Goal: Obtain resource: Obtain resource

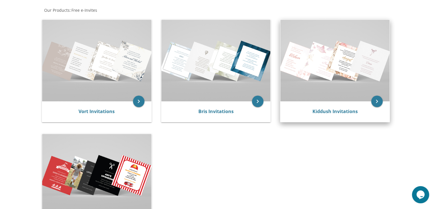
click at [297, 59] on img at bounding box center [334, 61] width 109 height 82
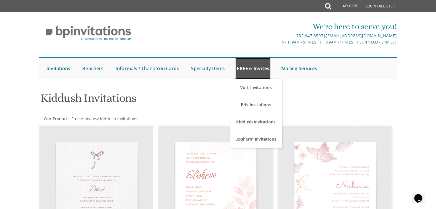
click at [262, 70] on link "FREE e-Invites" at bounding box center [252, 68] width 35 height 21
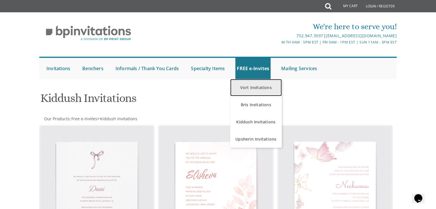
click at [253, 90] on link "Vort Invitations" at bounding box center [256, 87] width 52 height 17
click at [251, 90] on link "Vort Invitations" at bounding box center [256, 87] width 52 height 17
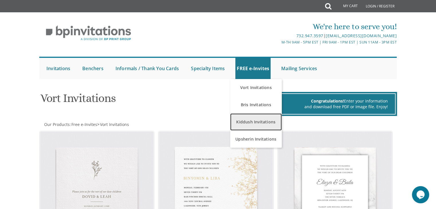
click at [266, 124] on link "Kiddush Invitations" at bounding box center [256, 121] width 52 height 17
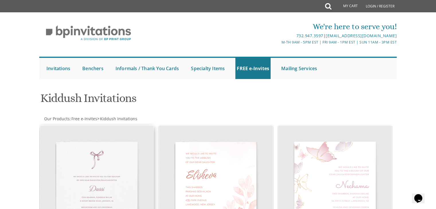
click at [109, 158] on img at bounding box center [96, 182] width 113 height 113
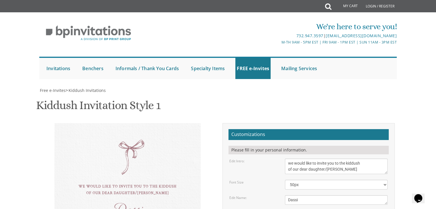
scroll to position [120, 0]
click at [354, 159] on textarea "we would like to invite you to the kiddush of our dear daughter/[PERSON_NAME]" at bounding box center [336, 166] width 103 height 15
type textarea "we would like to invite you to the kiddush of our dear daughter/grandaughters"
click at [308, 195] on textarea "Dassi" at bounding box center [336, 199] width 103 height 9
type textarea "D"
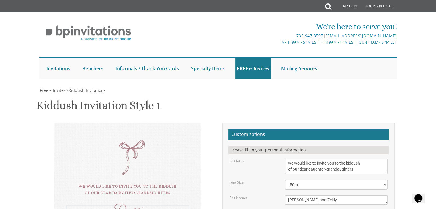
type textarea "Mindy and Zeldy"
click at [155, 205] on div "Mindy and Zeldy" at bounding box center [127, 211] width 123 height 13
type textarea "this shabbos, parshsas 8 sunny brook road, Jackson, NJ"
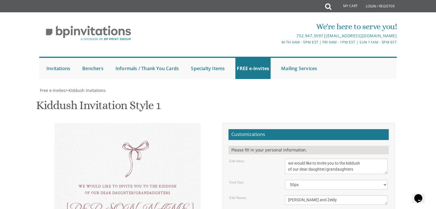
click at [325, 159] on textarea "we would like to invite you to the kiddush of our dear daughter/grandaughter" at bounding box center [336, 166] width 103 height 15
type textarea "we would like to invite you to the kiddush of our dear daughters/grandaughters"
click at [320, 180] on select "40px 50px 60px" at bounding box center [336, 185] width 103 height 10
click at [285, 180] on select "40px 50px 60px" at bounding box center [336, 185] width 103 height 10
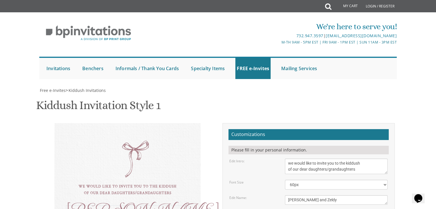
click at [307, 195] on textarea "Dassi" at bounding box center [336, 199] width 103 height 9
click at [298, 180] on select "40px 50px 60px" at bounding box center [336, 185] width 103 height 10
click at [285, 180] on select "40px 50px 60px" at bounding box center [336, 185] width 103 height 10
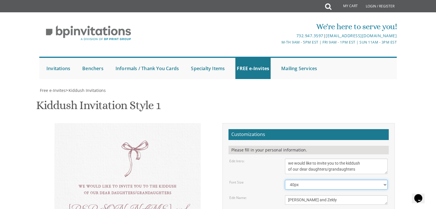
click at [303, 180] on select "40px 50px 60px" at bounding box center [336, 185] width 103 height 10
select select "50px"
click at [285, 180] on select "40px 50px 60px" at bounding box center [336, 185] width 103 height 10
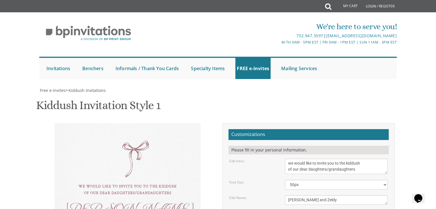
type textarea "this shabbos, parshsas Ki Tetzei כי תצא Semihei Shul 5820 21st Avenue"
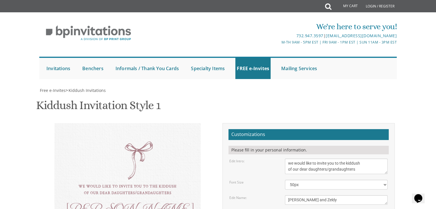
drag, startPoint x: 334, startPoint y: 127, endPoint x: 240, endPoint y: 123, distance: 94.3
drag, startPoint x: 336, startPoint y: 138, endPoint x: 285, endPoint y: 131, distance: 51.7
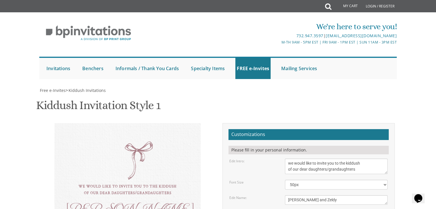
scroll to position [117, 0]
drag, startPoint x: 345, startPoint y: 122, endPoint x: 289, endPoint y: 126, distance: 56.3
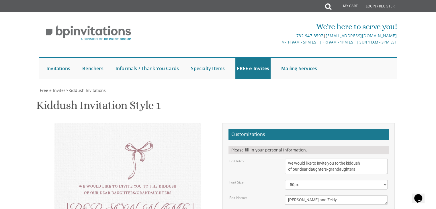
paste textarea "Feige & Duddy Berko"
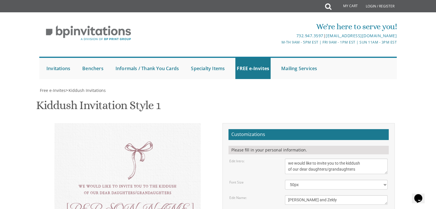
scroll to position [0, 0]
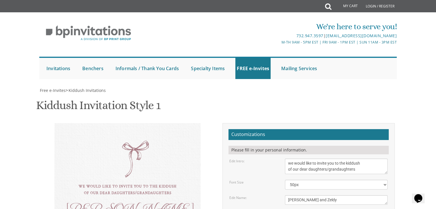
drag, startPoint x: 345, startPoint y: 141, endPoint x: 286, endPoint y: 140, distance: 59.3
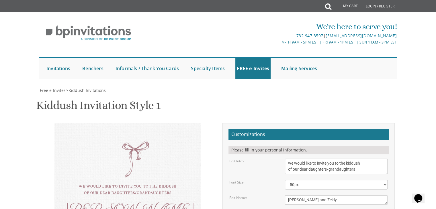
paste textarea "Avraham Yitchok & Leahle Brach"
drag, startPoint x: 322, startPoint y: 95, endPoint x: 287, endPoint y: 93, distance: 35.9
paste textarea "Yoily & Baila Brach"
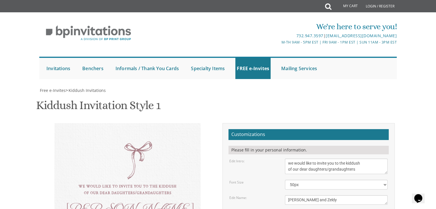
type textarea "Avraham Yitchok & Leahle Brach Yoily & Baila Brach Faigy & Dudi Berko"
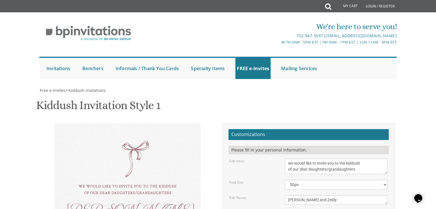
click at [307, 195] on textarea "Dassi" at bounding box center [336, 199] width 103 height 9
click at [302, 195] on textarea "Dassi" at bounding box center [336, 199] width 103 height 9
type textarea "[PERSON_NAME] and Zeldy"
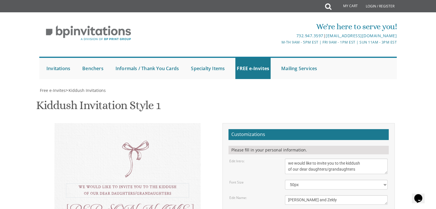
click at [289, 159] on textarea "we would like to invite you to the kiddush of our dear daughter/grandaughter" at bounding box center [336, 166] width 103 height 15
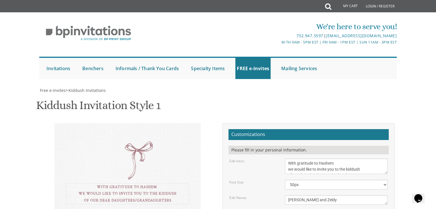
click at [291, 159] on textarea "we would like to invite you to the kiddush of our dear daughter/grandaughter" at bounding box center [336, 166] width 103 height 15
click at [338, 159] on textarea "we would like to invite you to the kiddush of our dear daughter/grandaughter" at bounding box center [336, 166] width 103 height 15
type textarea "With gratitude to Hashem We would like to invite you to the kiddush of our dear…"
click at [321, 180] on select "40px 50px 60px" at bounding box center [336, 185] width 103 height 10
click at [285, 180] on select "40px 50px 60px" at bounding box center [336, 185] width 103 height 10
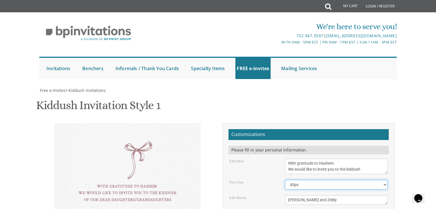
click at [309, 180] on select "40px 50px 60px" at bounding box center [336, 185] width 103 height 10
select select "50px"
click at [285, 180] on select "40px 50px 60px" at bounding box center [336, 185] width 103 height 10
drag, startPoint x: 142, startPoint y: 37, endPoint x: 131, endPoint y: 36, distance: 10.7
click at [131, 123] on div "With gratitude to Hashem We would like to invite you to the kiddush of our dear…" at bounding box center [127, 206] width 146 height 167
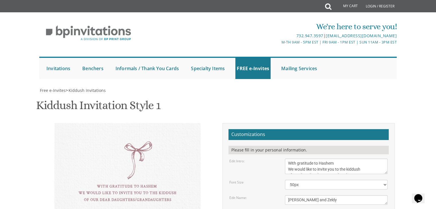
click at [154, 123] on div "With gratitude to Hashem We would like to invite you to the kiddush of our dear…" at bounding box center [127, 206] width 146 height 167
drag, startPoint x: 309, startPoint y: 61, endPoint x: 285, endPoint y: 58, distance: 24.2
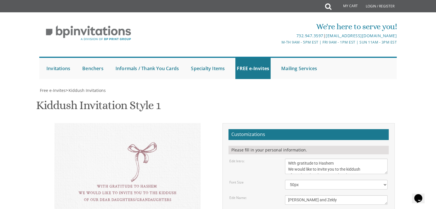
type textarea "Which will take place Shabbos parshsas Ki Tetzei כי תצא Semihei Shul 5820 21st …"
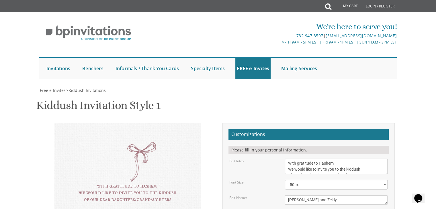
scroll to position [103, 0]
click at [151, 123] on div "With gratitude to Hashem We would like to invite you to the kiddush of our dear…" at bounding box center [127, 210] width 146 height 174
click at [261, 146] on div "Please fill in your personal information." at bounding box center [308, 150] width 160 height 9
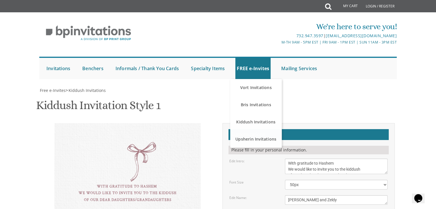
click at [297, 55] on div "Submit Invitations Weddings Bar Mitzvah Bat Mitzvah Wedding Minis Kiddush Minis…" at bounding box center [218, 68] width 358 height 28
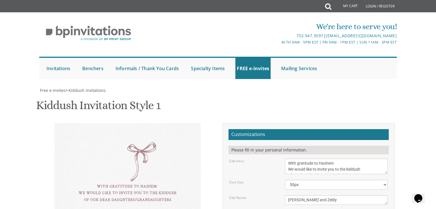
scroll to position [127, 0]
type textarea "[PERSON_NAME] & [PERSON_NAME] & Baila [PERSON_NAME] & [PERSON_NAME]"
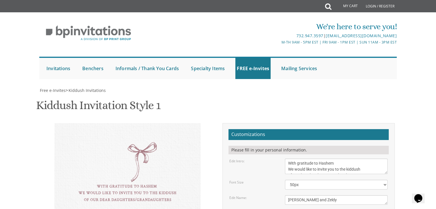
scroll to position [111, 0]
drag, startPoint x: 352, startPoint y: 110, endPoint x: 341, endPoint y: 107, distance: 11.7
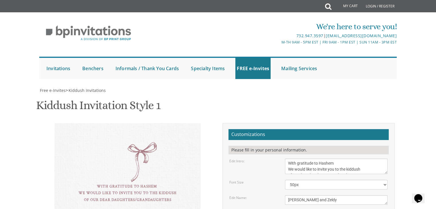
drag, startPoint x: 335, startPoint y: 110, endPoint x: 351, endPoint y: 108, distance: 16.2
type textarea "Which will take place Shabbos parshsas Ki Tetzei Semihei Shul 5820 21st Avenue"
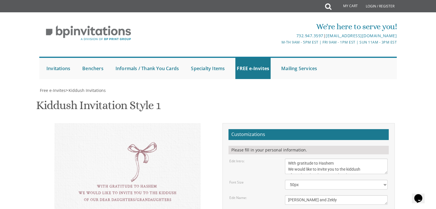
click at [141, 123] on div "With gratitude to Hashem We would like to invite you to the kiddush of our dear…" at bounding box center [127, 210] width 146 height 175
click at [139, 123] on div "With gratitude to Hashem We would like to invite you to the kiddush of our dear…" at bounding box center [127, 210] width 146 height 174
click at [162, 123] on div "With gratitude to Hashem We would like to invite you to the kiddush of our dear…" at bounding box center [127, 210] width 146 height 174
click at [145, 123] on div "With gratitude to Hashem We would like to invite you to the kiddush of our dear…" at bounding box center [127, 210] width 146 height 174
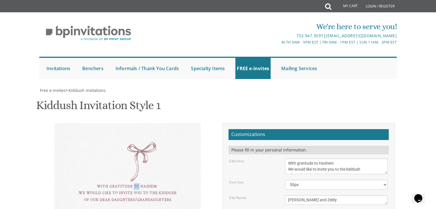
drag, startPoint x: 140, startPoint y: 41, endPoint x: 133, endPoint y: 40, distance: 6.6
click at [133, 123] on div "With gratitude to Hashem We would like to invite you to the kiddush of our dear…" at bounding box center [127, 210] width 146 height 174
click at [145, 123] on div "With gratitude to Hashem We would like to invite you to the kiddush of our dear…" at bounding box center [127, 210] width 146 height 174
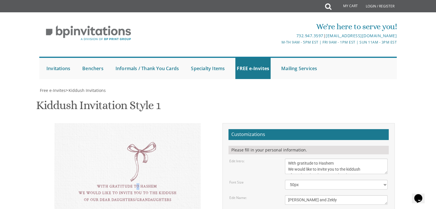
drag, startPoint x: 140, startPoint y: 40, endPoint x: 136, endPoint y: 40, distance: 3.4
click at [136, 123] on div "With gratitude to Hashem We would like to invite you to the kiddush of our dear…" at bounding box center [127, 210] width 146 height 174
drag, startPoint x: 144, startPoint y: 45, endPoint x: 141, endPoint y: 44, distance: 3.3
click at [141, 123] on div "With gratitude to Hashem We would like to invite you to the kiddush of our dear…" at bounding box center [127, 210] width 146 height 174
drag, startPoint x: 145, startPoint y: 40, endPoint x: 139, endPoint y: 40, distance: 6.0
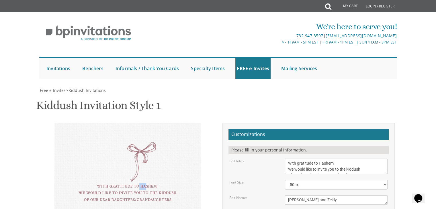
click at [139, 123] on div "With gratitude to Hashem We would like to invite you to the kiddush of our dear…" at bounding box center [127, 210] width 146 height 174
click at [134, 123] on div "With gratitude to Hashem We would like to invite you to the kiddush of our dear…" at bounding box center [127, 210] width 146 height 174
click at [132, 123] on div "With gratitude to Hashem We would like to invite you to the kiddush of our dear…" at bounding box center [127, 210] width 146 height 174
click at [146, 123] on div "With gratitude to Hashem We would like to invite you to the kiddush of our dear…" at bounding box center [127, 210] width 146 height 174
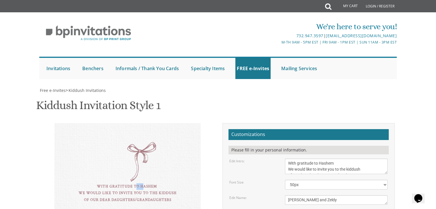
drag, startPoint x: 144, startPoint y: 41, endPoint x: 138, endPoint y: 39, distance: 6.4
click at [138, 123] on div "With gratitude to Hashem We would like to invite you to the kiddush of our dear…" at bounding box center [127, 210] width 146 height 174
click at [135, 123] on div "With gratitude to Hashem We would like to invite you to the kiddush of our dear…" at bounding box center [127, 210] width 146 height 174
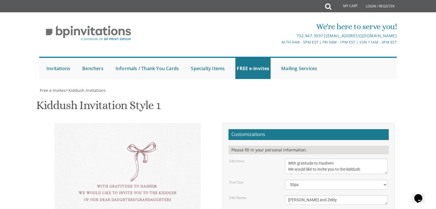
click at [147, 123] on div "With gratitude to Hashem We would like to invite you to the kiddush of our dear…" at bounding box center [127, 210] width 146 height 174
drag, startPoint x: 146, startPoint y: 66, endPoint x: 135, endPoint y: 56, distance: 14.7
click at [135, 123] on div "With gratitude to Hashem We would like to invite you to the kiddush of our dear…" at bounding box center [127, 210] width 146 height 174
click at [139, 183] on div "With gratitude to Hashem We would like to invite you to the kiddush of our dear…" at bounding box center [127, 193] width 123 height 20
drag, startPoint x: 150, startPoint y: 48, endPoint x: 143, endPoint y: 51, distance: 7.5
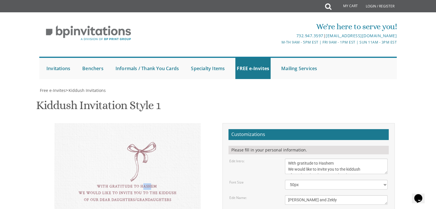
click at [143, 123] on div "With gratitude to Hashem We would like to invite you to the kiddush of our dear…" at bounding box center [127, 210] width 146 height 174
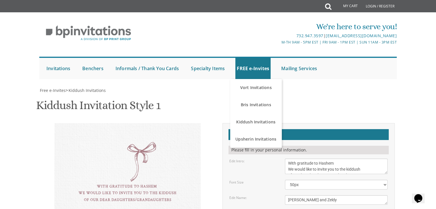
click at [311, 88] on div "Free e-Invites > Kiddush Invitations" at bounding box center [217, 91] width 357 height 6
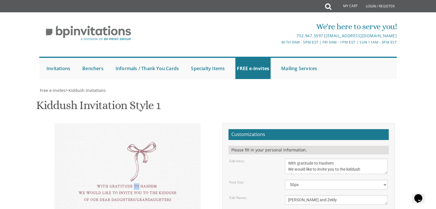
drag, startPoint x: 136, startPoint y: 53, endPoint x: 139, endPoint y: 58, distance: 6.3
click at [139, 123] on div "With gratitude to Hashem We would like to invite you to the kiddush of our dear…" at bounding box center [127, 210] width 146 height 174
click at [141, 123] on div "With gratitude to Hashem We would like to invite you to the kiddush of our dear…" at bounding box center [127, 210] width 146 height 174
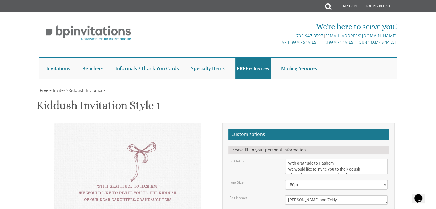
drag, startPoint x: 287, startPoint y: 134, endPoint x: 339, endPoint y: 165, distance: 60.8
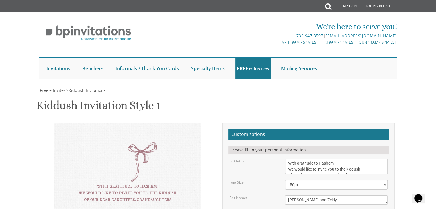
drag, startPoint x: 288, startPoint y: 154, endPoint x: 329, endPoint y: 162, distance: 42.4
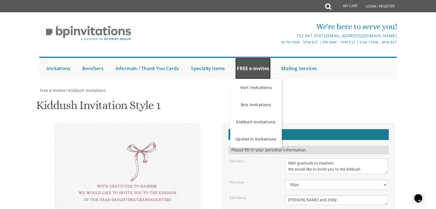
click at [262, 70] on link "FREE e-Invites" at bounding box center [252, 68] width 35 height 21
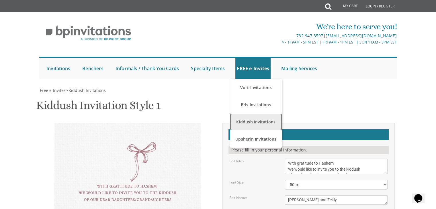
click at [254, 126] on link "Kiddush Invitations" at bounding box center [256, 121] width 52 height 17
click at [256, 121] on link "Kiddush Invitations" at bounding box center [256, 121] width 52 height 17
click at [258, 126] on link "Kiddush Invitations" at bounding box center [256, 121] width 52 height 17
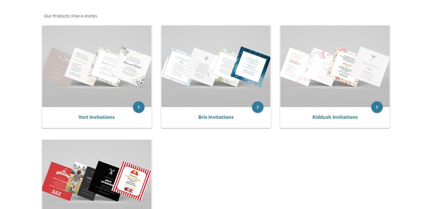
scroll to position [104, 0]
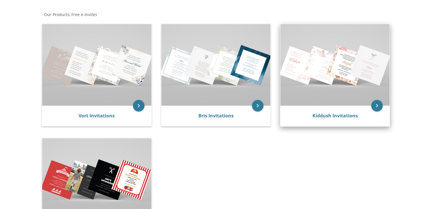
click at [325, 63] on img at bounding box center [334, 65] width 109 height 82
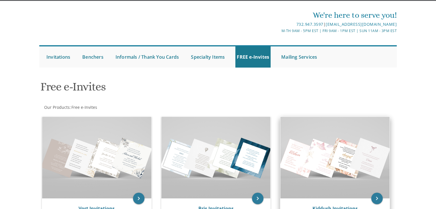
scroll to position [1, 0]
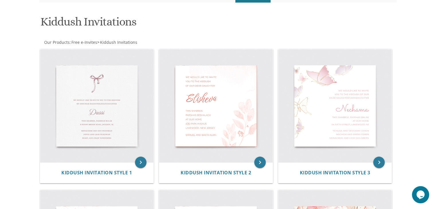
scroll to position [76, 0]
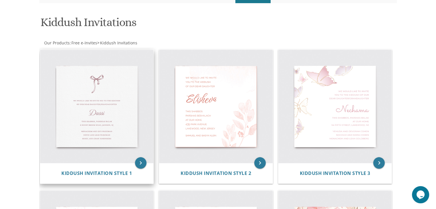
click at [95, 115] on img at bounding box center [96, 106] width 113 height 113
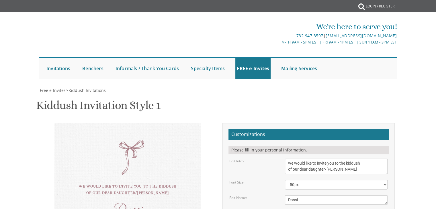
scroll to position [118, 0]
click at [288, 159] on textarea "we would like to invite you to the kiddush of our dear daughter/grandaughter" at bounding box center [336, 166] width 103 height 15
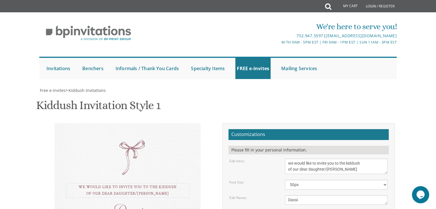
scroll to position [0, 0]
click at [295, 159] on textarea "we would like to invite you to the kiddush of our dear daughter/grandaughter" at bounding box center [336, 166] width 103 height 15
click at [324, 159] on textarea "we would like to invite you to the kiddush of our dear daughter/grandaughter" at bounding box center [336, 166] width 103 height 15
click at [325, 159] on textarea "we would like to invite you to the kiddush of our dear daughter/grandaughter" at bounding box center [336, 166] width 103 height 15
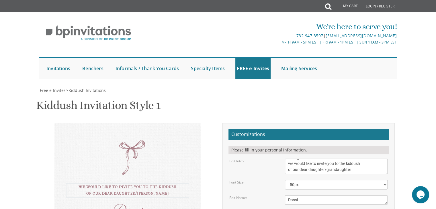
click at [324, 159] on textarea "we would like to invite you to the kiddush of our dear daughter/grandaughter" at bounding box center [336, 166] width 103 height 15
click at [355, 159] on textarea "we would like to invite you to the kiddush of our dear daughter/grandaughter" at bounding box center [336, 166] width 103 height 15
type textarea "With gratitude to Hashem we would like to invite you to the kiddush of our dear…"
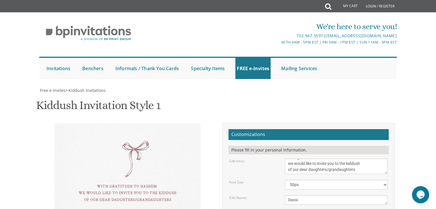
drag, startPoint x: 315, startPoint y: 85, endPoint x: 280, endPoint y: 83, distance: 35.3
click at [280, 195] on div "Edit Name: Dassi" at bounding box center [308, 199] width 167 height 9
type textarea "Mindy and Zeldy"
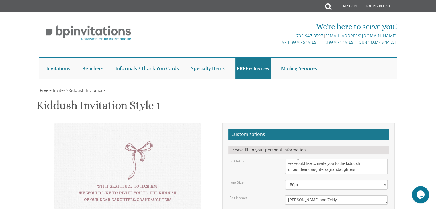
drag, startPoint x: 288, startPoint y: 110, endPoint x: 360, endPoint y: 150, distance: 82.3
paste textarea "Which will take place Shabbos parshsas Ki Tetzei Semihei Shul 5820 21st Avenue"
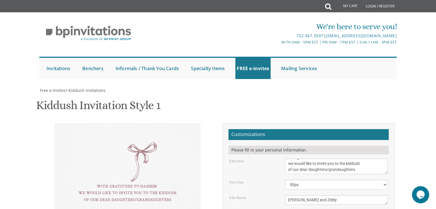
scroll to position [0, 0]
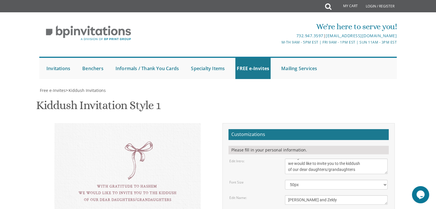
type textarea "Which will take place Shabbos parshsas Ki Tetzei Semihei Shul 5820 21st Avenue"
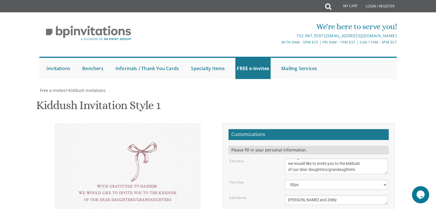
drag, startPoint x: 290, startPoint y: 128, endPoint x: 330, endPoint y: 142, distance: 42.6
drag, startPoint x: 333, startPoint y: 142, endPoint x: 282, endPoint y: 113, distance: 58.7
paste textarea "Avraham Yitchok & Leahle Brach Yoely & Baila Brach Faigy & Dudi Berko"
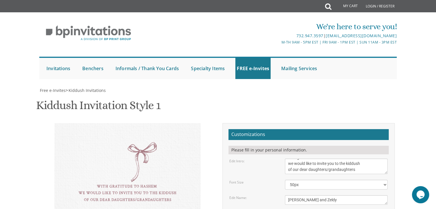
type textarea "Avraham Yitchok & Leahle Brach Yoely & Baila Brach Faigy & Dudi Berko"
type textarea "Which will take place Shabbos parshsas Ki Tetzei Semihei Shul: 5820 21st Avenue"
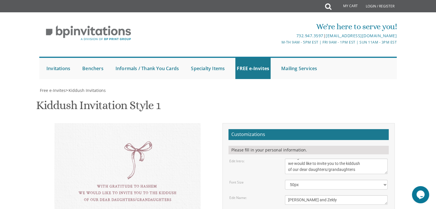
type input "leahleberko@gmail.com"
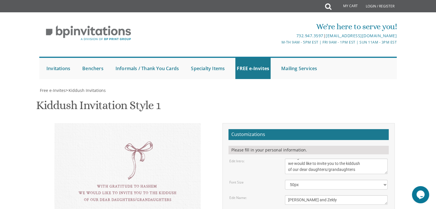
drag, startPoint x: 287, startPoint y: 78, endPoint x: 358, endPoint y: 102, distance: 75.5
drag, startPoint x: 287, startPoint y: 99, endPoint x: 335, endPoint y: 116, distance: 50.8
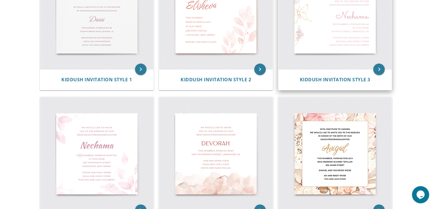
scroll to position [152, 0]
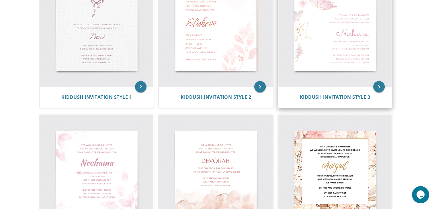
click at [344, 64] on img at bounding box center [334, 30] width 113 height 113
click at [372, 84] on img at bounding box center [334, 30] width 113 height 113
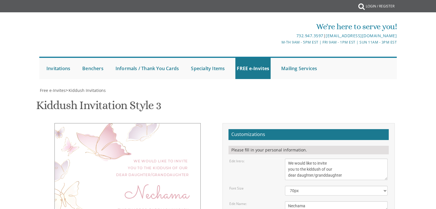
scroll to position [121, 0]
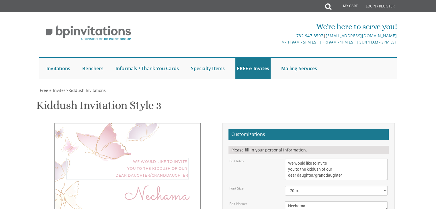
click at [288, 159] on textarea "We would like to invite you to the kiddush of our dear daughter/granddaughter" at bounding box center [336, 169] width 103 height 21
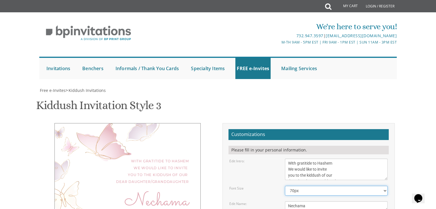
click at [335, 186] on select "40px 50px 60px 70px 80px" at bounding box center [336, 191] width 103 height 10
click at [288, 159] on textarea "We would like to invite you to the kiddush of our dear daughter/granddaughter" at bounding box center [336, 169] width 103 height 21
click at [336, 159] on textarea "We would like to invite you to the kiddush of our dear daughter/granddaughter" at bounding box center [336, 169] width 103 height 21
click at [311, 186] on select "40px 50px 60px 70px 80px" at bounding box center [336, 191] width 103 height 10
click at [287, 159] on textarea "We would like to invite you to the kiddush of our dear daughter/granddaughter" at bounding box center [336, 169] width 103 height 21
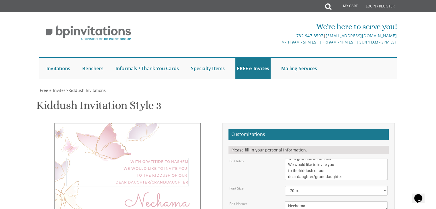
scroll to position [6, 0]
click at [313, 159] on textarea "We would like to invite you to the kiddush of our dear daughter/granddaughter" at bounding box center [336, 169] width 103 height 21
click at [343, 159] on textarea "We would like to invite you to the kiddush of our dear daughter/granddaughter" at bounding box center [336, 169] width 103 height 21
type textarea "With gratitide to Hashem We would like to invite you to the kiddush of our dear…"
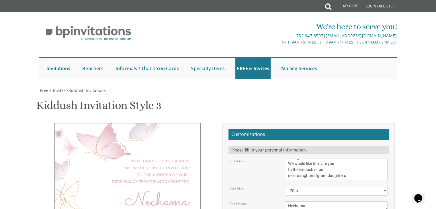
scroll to position [135, 0]
click at [343, 186] on select "40px 50px 60px 70px 80px" at bounding box center [336, 191] width 103 height 10
click at [276, 201] on div "Edit Name:" at bounding box center [253, 203] width 56 height 5
click at [288, 201] on textarea "Nechama" at bounding box center [336, 205] width 103 height 9
drag, startPoint x: 288, startPoint y: 70, endPoint x: 303, endPoint y: 69, distance: 15.0
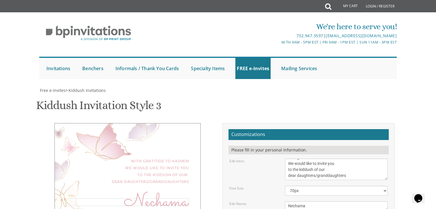
click at [303, 201] on textarea "Nechama" at bounding box center [336, 205] width 103 height 9
type textarea "a"
type textarea "Mindy & Zeldy"
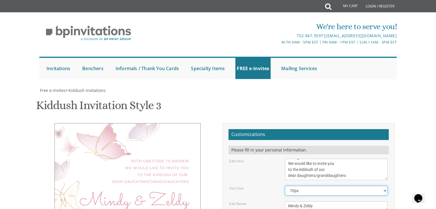
click at [309, 186] on select "40px 50px 60px 70px 80px" at bounding box center [336, 191] width 103 height 10
click at [285, 186] on select "40px 50px 60px 70px 80px" at bounding box center [336, 191] width 103 height 10
click at [308, 186] on select "40px 50px 60px 70px 80px" at bounding box center [336, 191] width 103 height 10
select select "50px"
click at [285, 186] on select "40px 50px 60px 70px 80px" at bounding box center [336, 191] width 103 height 10
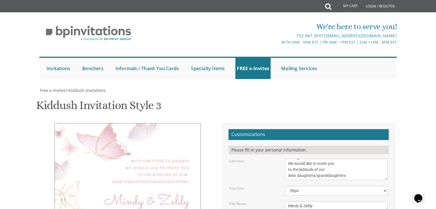
click at [303, 201] on textarea "Nechama" at bounding box center [336, 205] width 103 height 9
type textarea "[PERSON_NAME] and Zeldy"
drag, startPoint x: 287, startPoint y: 88, endPoint x: 362, endPoint y: 130, distance: 85.9
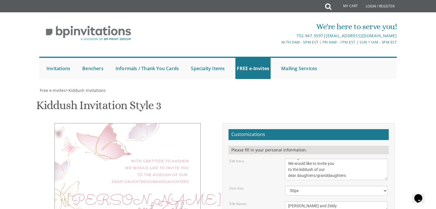
paste textarea "Which will take place Shabbos parshsas Ki Tetzei Semihei Shul: [STREET_ADDRESS]"
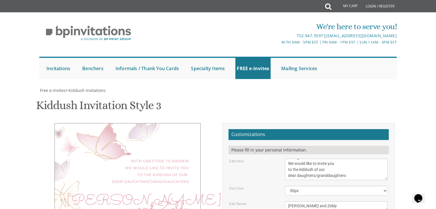
scroll to position [6, 0]
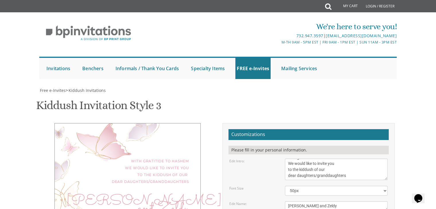
type textarea "Which will take place Shabbos parshsas Ki Tetzei Semihei Shul [STREET_ADDRESS]"
drag, startPoint x: 329, startPoint y: 127, endPoint x: 273, endPoint y: 95, distance: 64.8
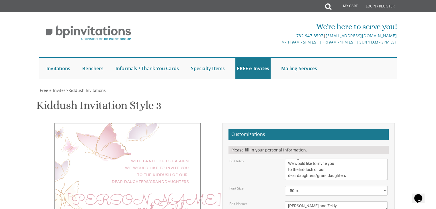
paste textarea "[PERSON_NAME] & [PERSON_NAME] & Baila [PERSON_NAME] & [PERSON_NAME]"
type textarea "[PERSON_NAME] & [PERSON_NAME] & Baila [PERSON_NAME] & [PERSON_NAME]"
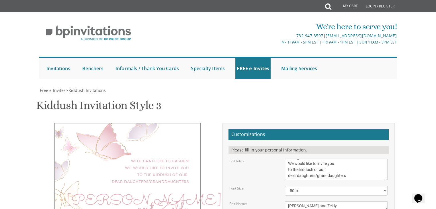
drag, startPoint x: 345, startPoint y: 129, endPoint x: 290, endPoint y: 131, distance: 55.3
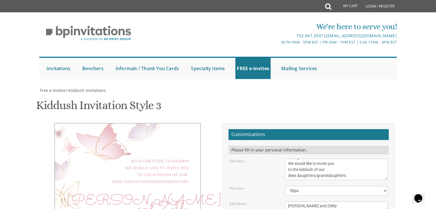
type textarea "Which will take place Shabbos parshsas Ki Tetzei Semihei Shul [STREET_ADDRESS]"
type input "[EMAIL_ADDRESS][DOMAIN_NAME]"
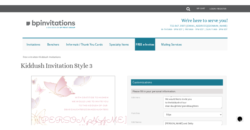
scroll to position [134, 0]
